Goal: Information Seeking & Learning: Learn about a topic

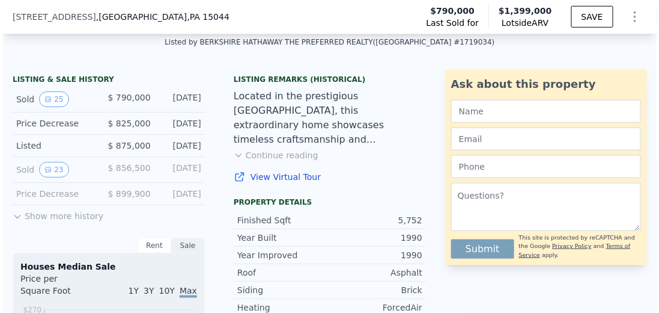
scroll to position [270, 0]
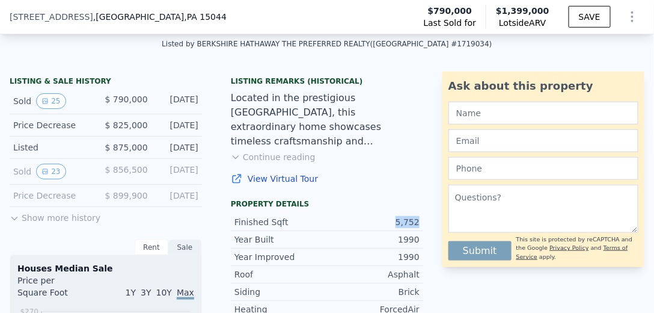
drag, startPoint x: 397, startPoint y: 227, endPoint x: 430, endPoint y: 227, distance: 33.1
type textarea "5,752"
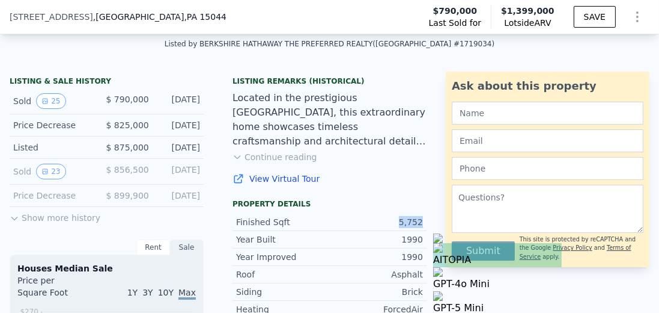
click at [334, 219] on div "Finished Sqft 5,752" at bounding box center [330, 221] width 194 height 17
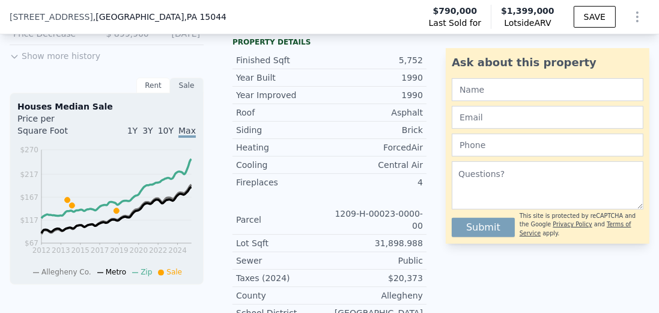
scroll to position [408, 0]
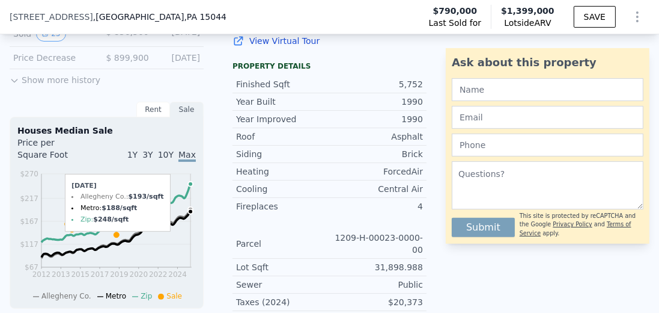
click at [191, 209] on circle at bounding box center [190, 211] width 5 height 5
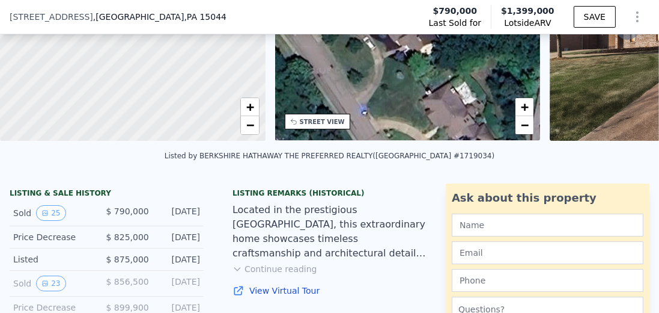
scroll to position [236, 0]
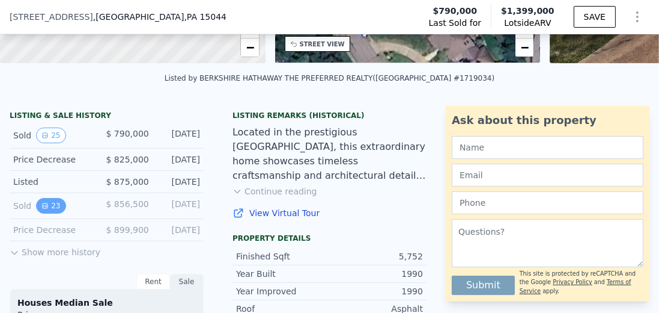
click at [52, 209] on button "23" at bounding box center [50, 206] width 29 height 16
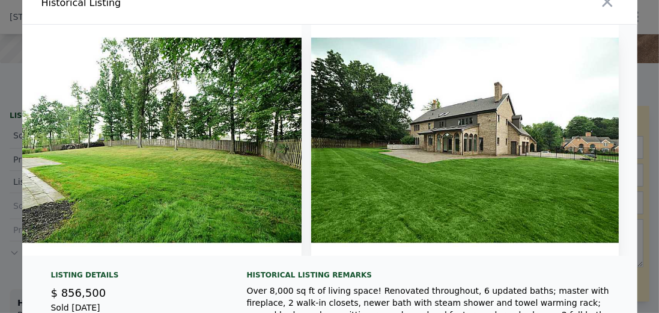
scroll to position [34, 0]
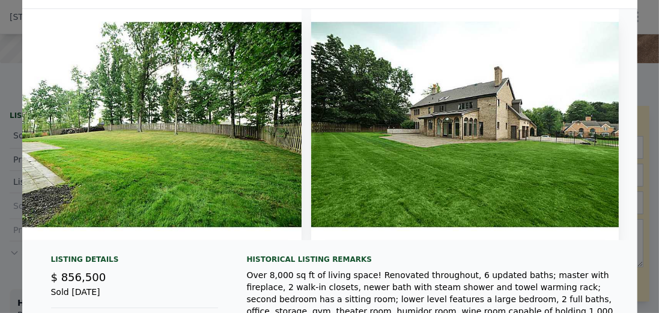
click at [528, 154] on div at bounding box center [329, 156] width 659 height 313
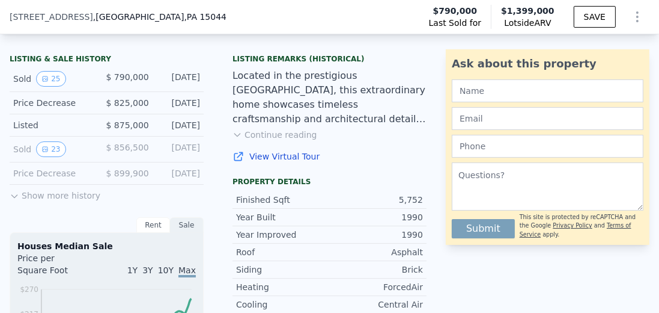
scroll to position [304, 0]
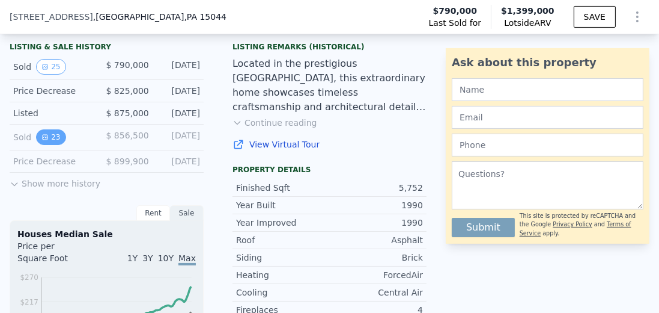
click at [45, 138] on icon "View historical data" at bounding box center [44, 136] width 7 height 7
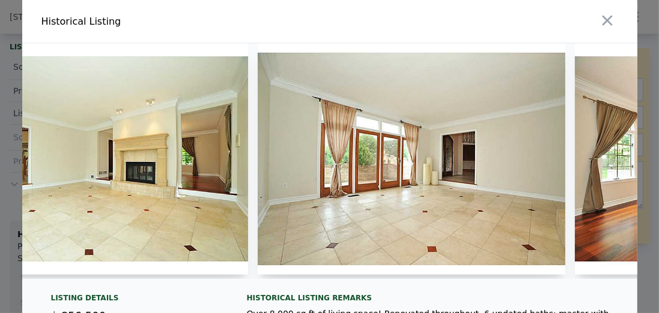
scroll to position [0, 1190]
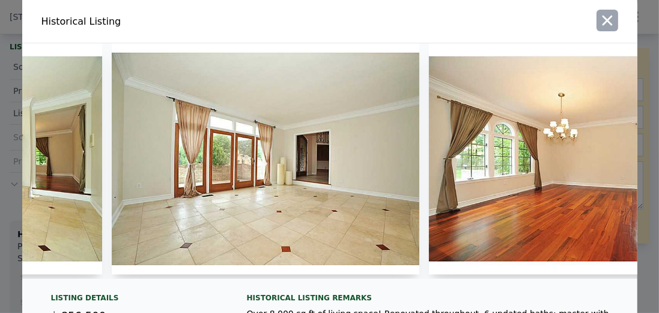
click at [528, 17] on icon "button" at bounding box center [607, 21] width 10 height 10
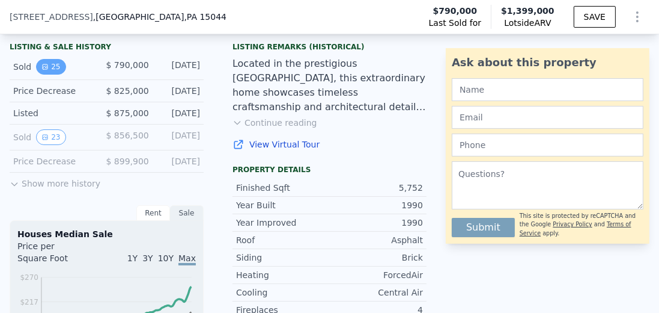
click at [55, 66] on button "25" at bounding box center [50, 67] width 29 height 16
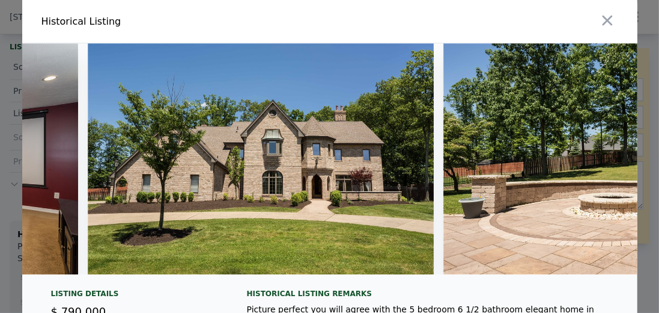
scroll to position [0, 8228]
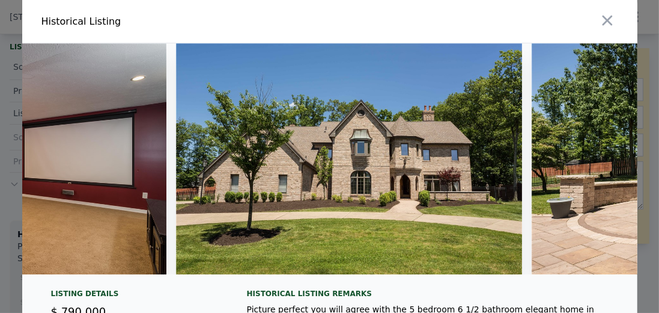
click at [528, 22] on icon "button" at bounding box center [607, 20] width 17 height 17
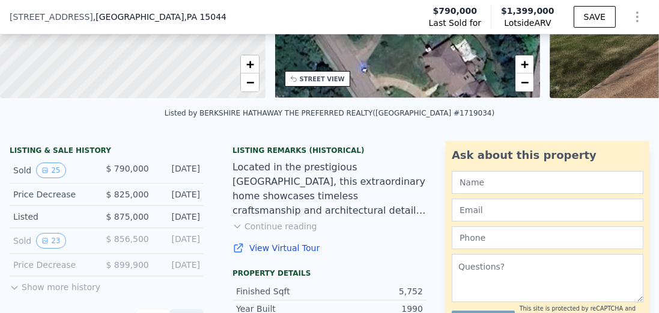
scroll to position [201, 0]
